Goal: Information Seeking & Learning: Learn about a topic

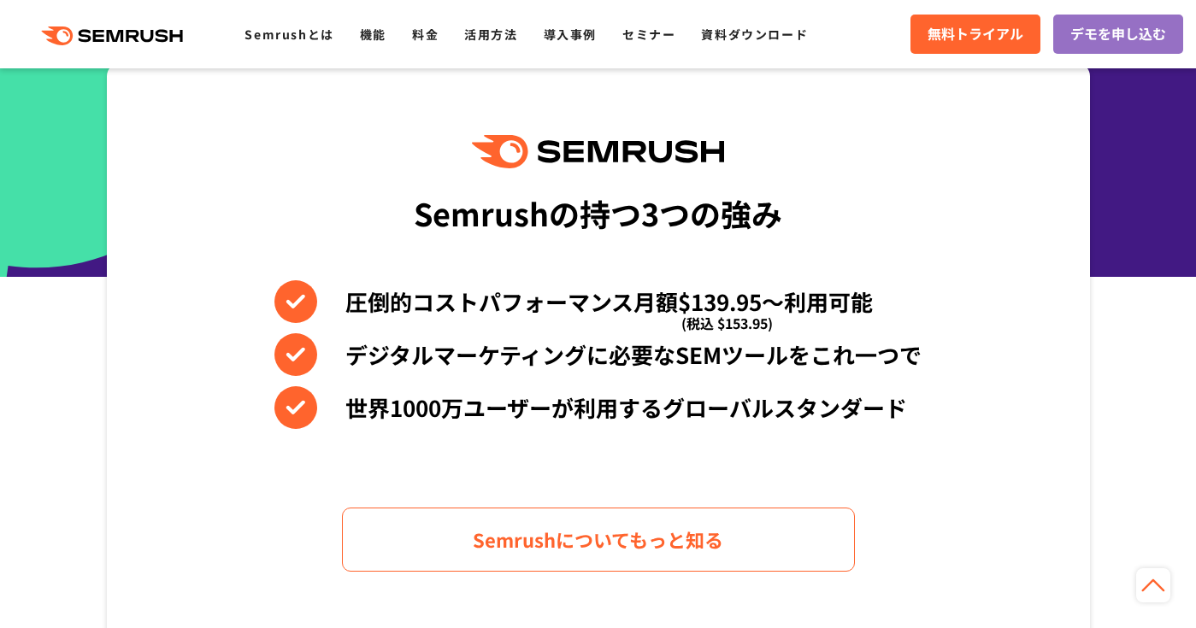
scroll to position [683, 0]
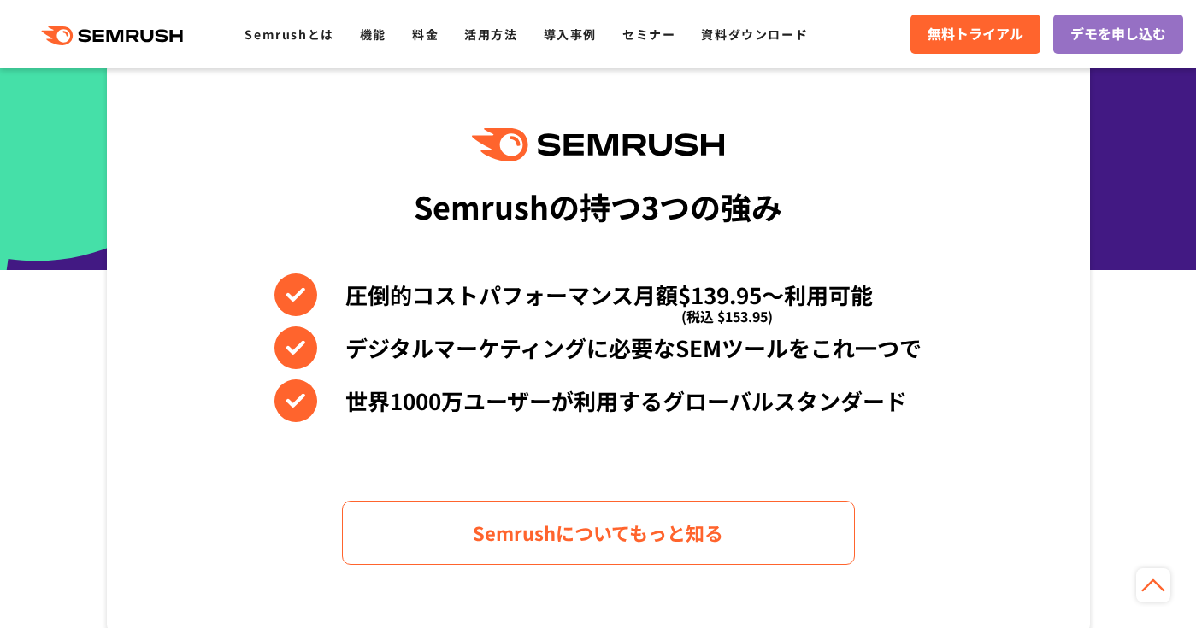
click at [303, 280] on li "圧倒的コストパフォーマンス月額$139.95〜利用可能 (税込 $153.95)" at bounding box center [597, 294] width 647 height 43
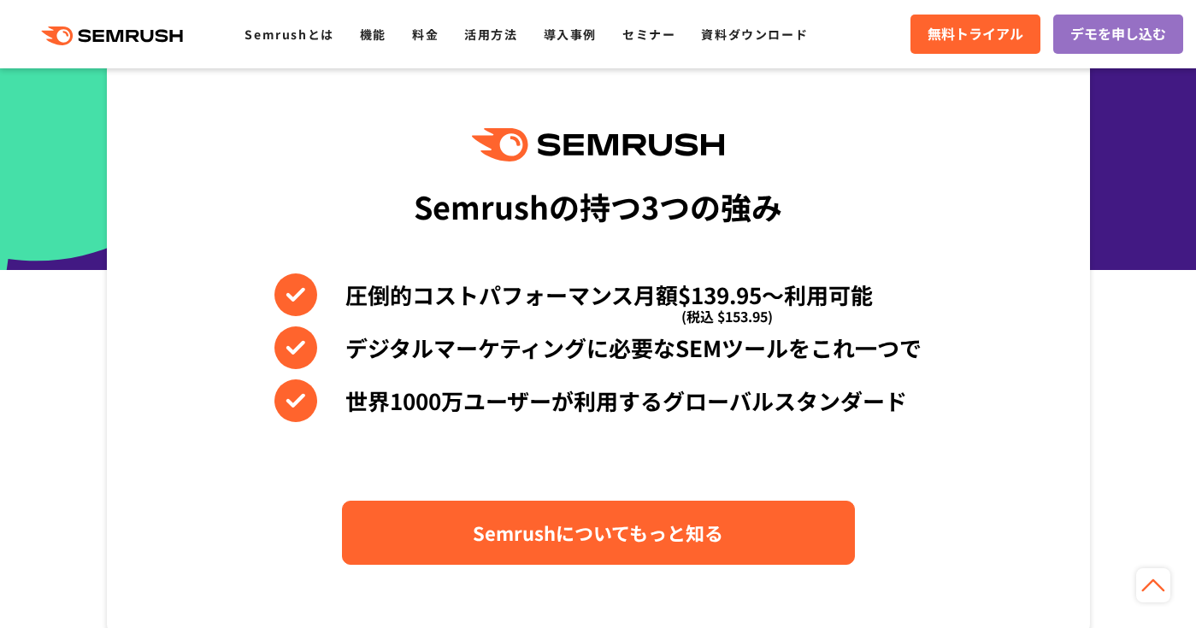
click at [509, 519] on span "Semrushについてもっと知る" at bounding box center [598, 533] width 250 height 30
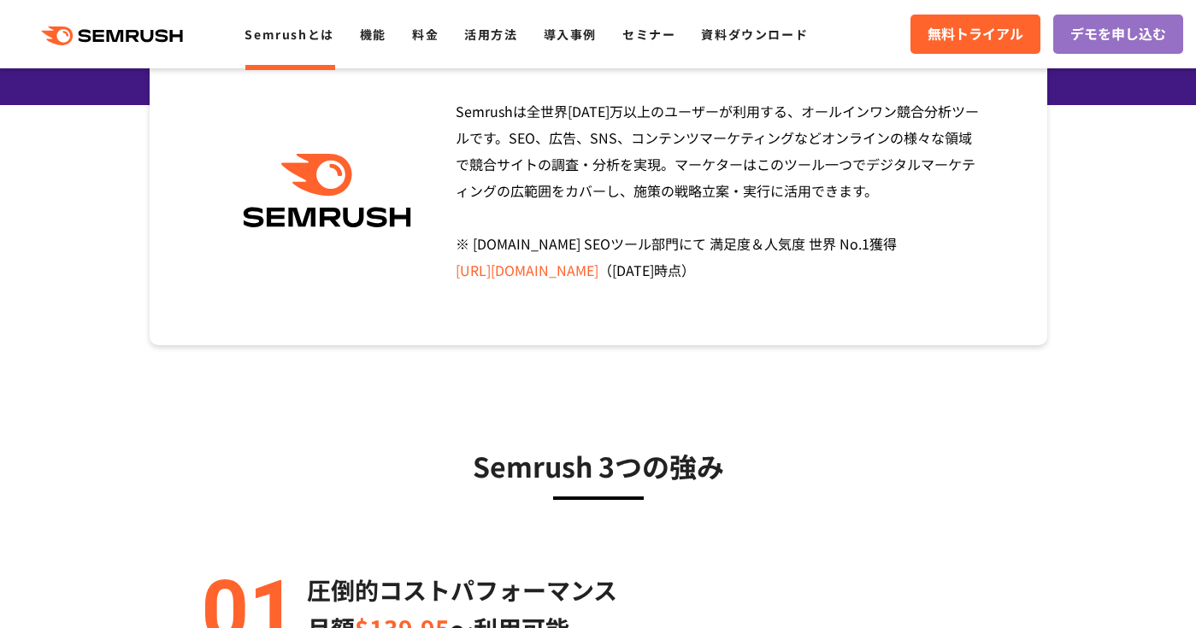
scroll to position [270, 0]
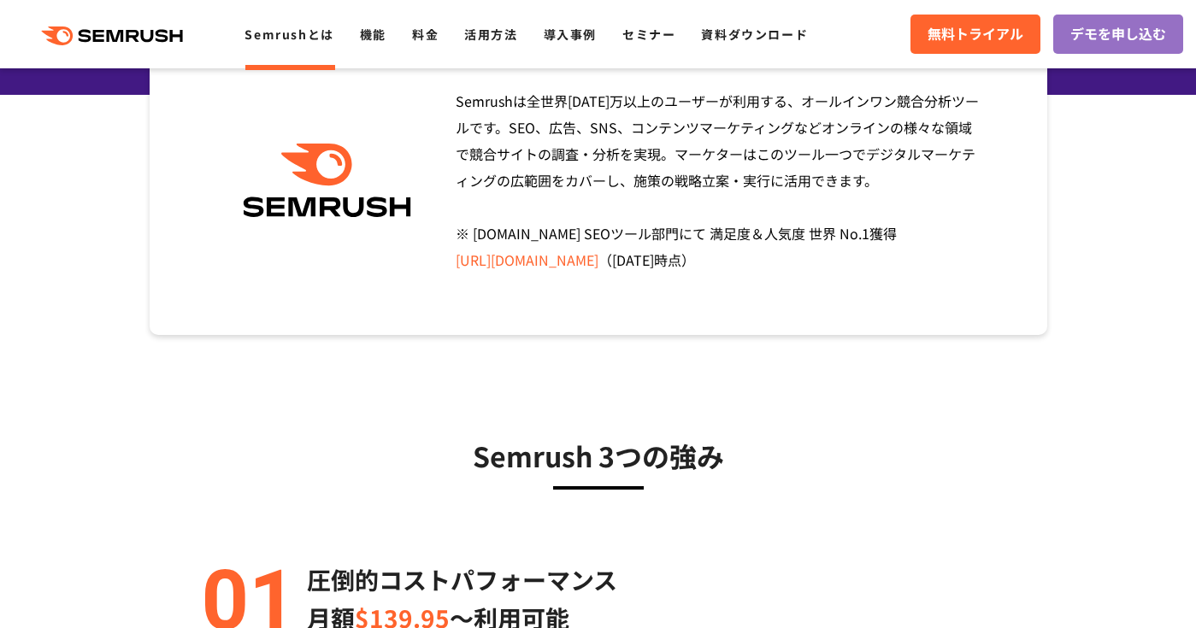
click at [554, 262] on link "https://www.g2.com/categories/seo-tools" at bounding box center [527, 260] width 143 height 21
